Goal: Information Seeking & Learning: Learn about a topic

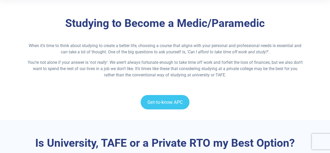
scroll to position [114, 0]
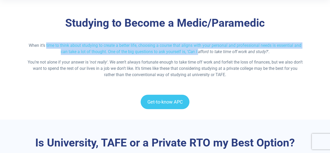
drag, startPoint x: 46, startPoint y: 44, endPoint x: 198, endPoint y: 51, distance: 151.9
click at [198, 51] on p "When it’s time to think about studying to create a better life, choosing a cour…" at bounding box center [164, 48] width 275 height 13
click at [198, 51] on span "Can I afford to take time off work and study?" at bounding box center [228, 51] width 80 height 5
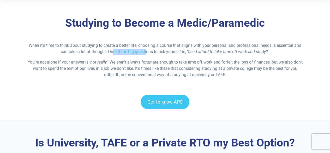
drag, startPoint x: 110, startPoint y: 51, endPoint x: 144, endPoint y: 50, distance: 34.2
click at [144, 50] on span "When it’s time to think about studying to create a better life, choosing a cour…" at bounding box center [165, 48] width 273 height 11
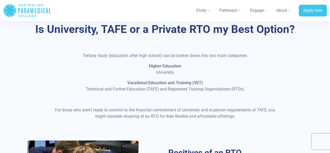
scroll to position [227, 0]
drag, startPoint x: 102, startPoint y: 111, endPoint x: 130, endPoint y: 111, distance: 27.9
click at [130, 111] on p "For those who aren’t ready to commit to the financial commitment of university …" at bounding box center [165, 113] width 228 height 13
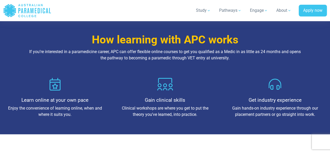
scroll to position [576, 0]
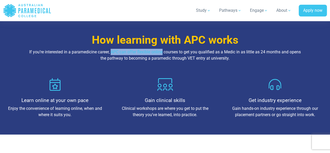
drag, startPoint x: 112, startPoint y: 52, endPoint x: 162, endPoint y: 52, distance: 50.3
click at [162, 52] on p "If you’re interested in a paramedicine career, APC can offer flexible online co…" at bounding box center [164, 55] width 275 height 13
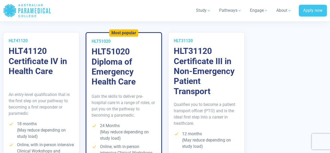
scroll to position [1003, 0]
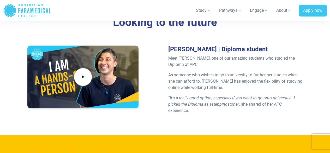
click at [235, 70] on div "[PERSON_NAME] | Diploma student Meet [PERSON_NAME], one of our amazing students…" at bounding box center [235, 81] width 141 height 72
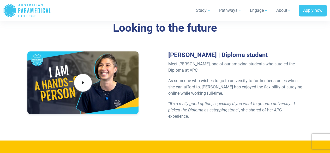
scroll to position [1231, 0]
